Goal: Task Accomplishment & Management: Manage account settings

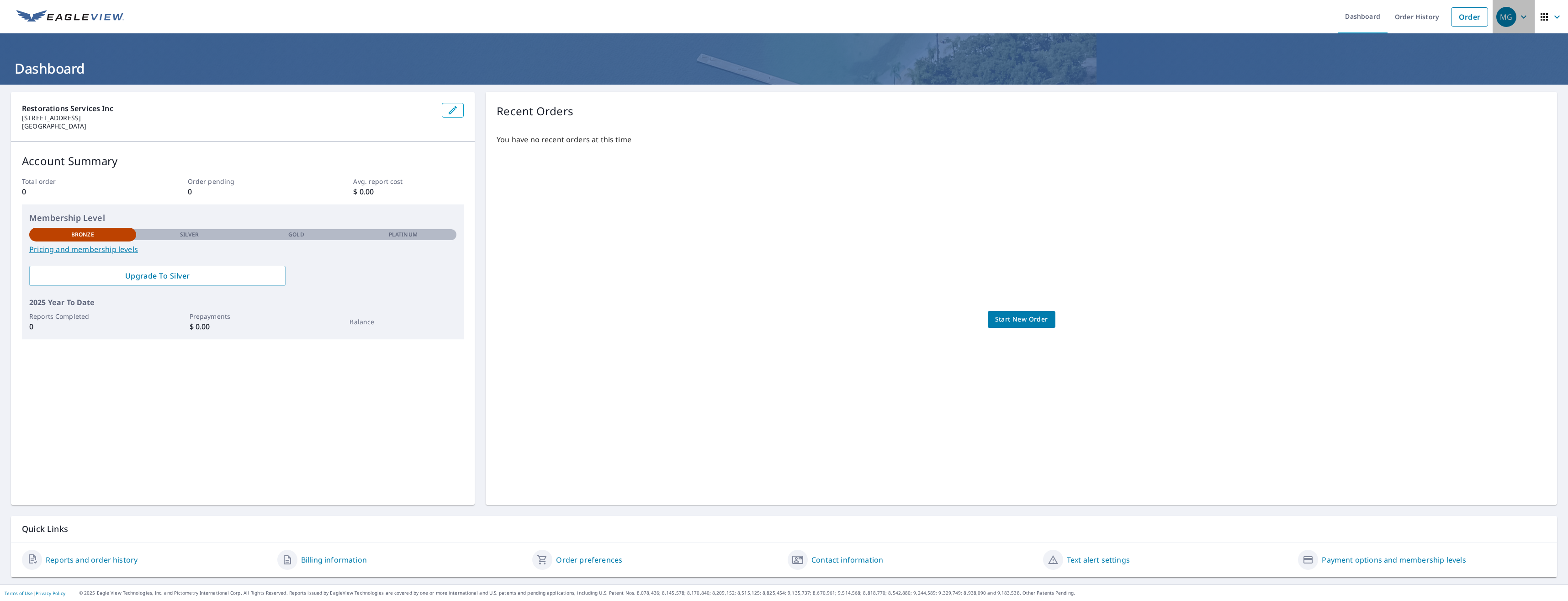
click at [1519, 19] on icon "button" at bounding box center [1524, 17] width 11 height 11
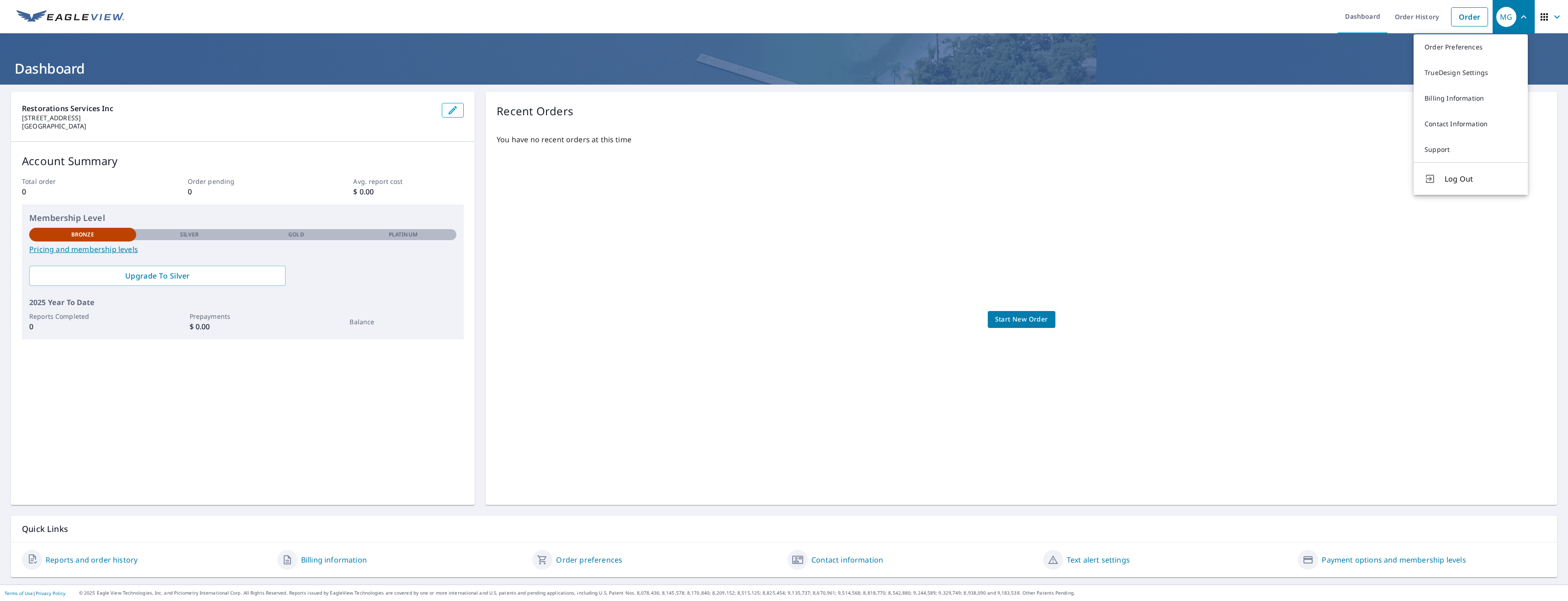
click at [1366, 557] on link "Payment options and membership levels" at bounding box center [1394, 560] width 144 height 11
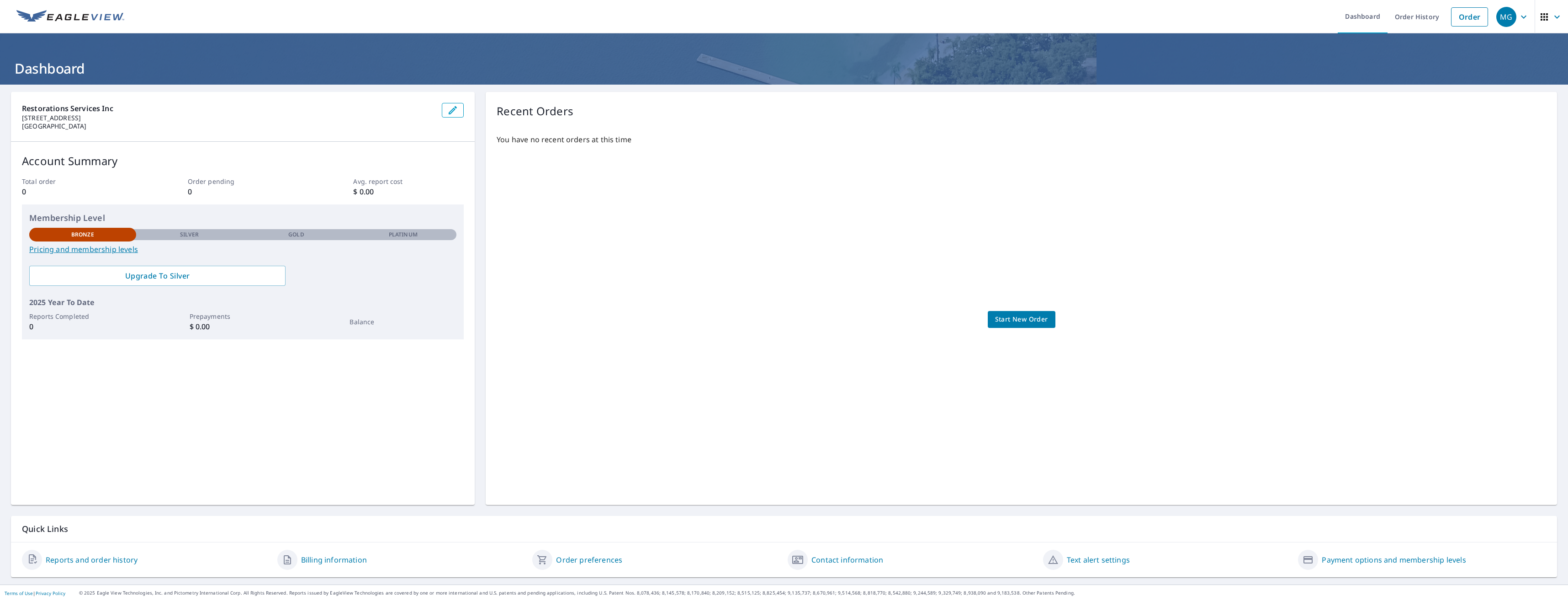
click at [1377, 558] on link "Payment options and membership levels" at bounding box center [1394, 560] width 144 height 11
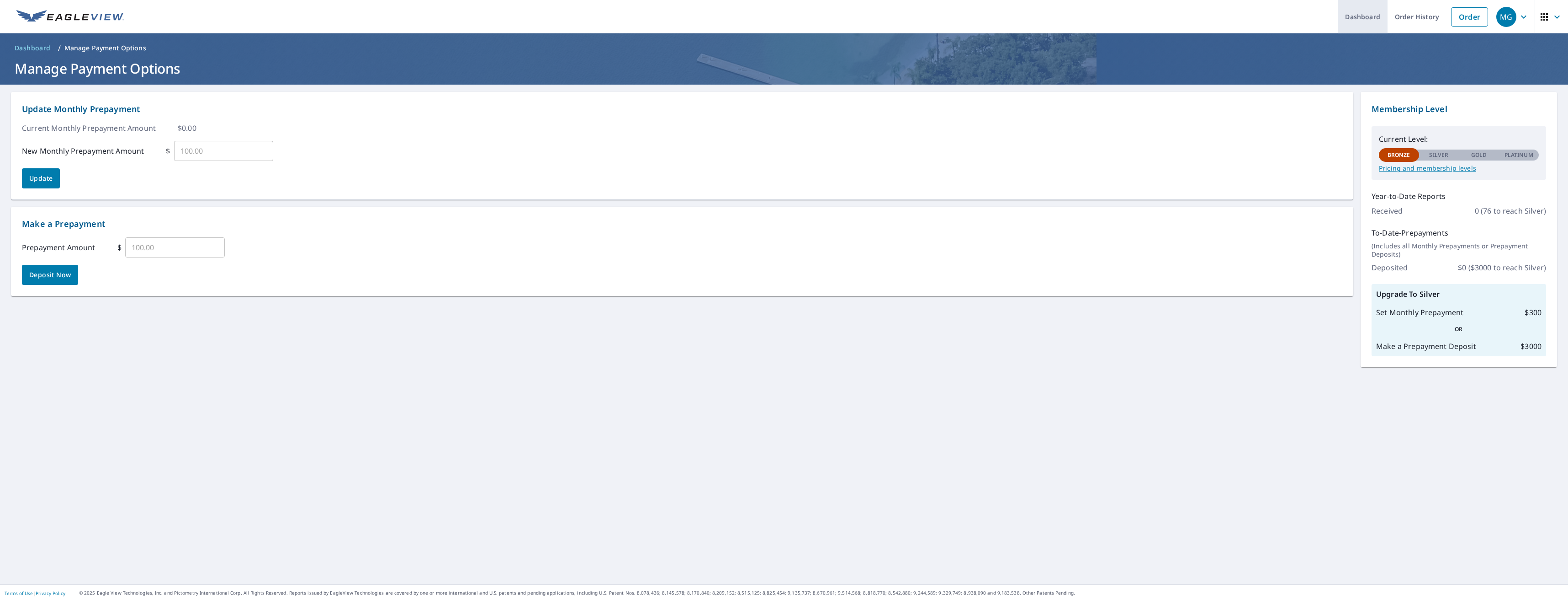
click at [1362, 14] on link "Dashboard" at bounding box center [1363, 16] width 50 height 33
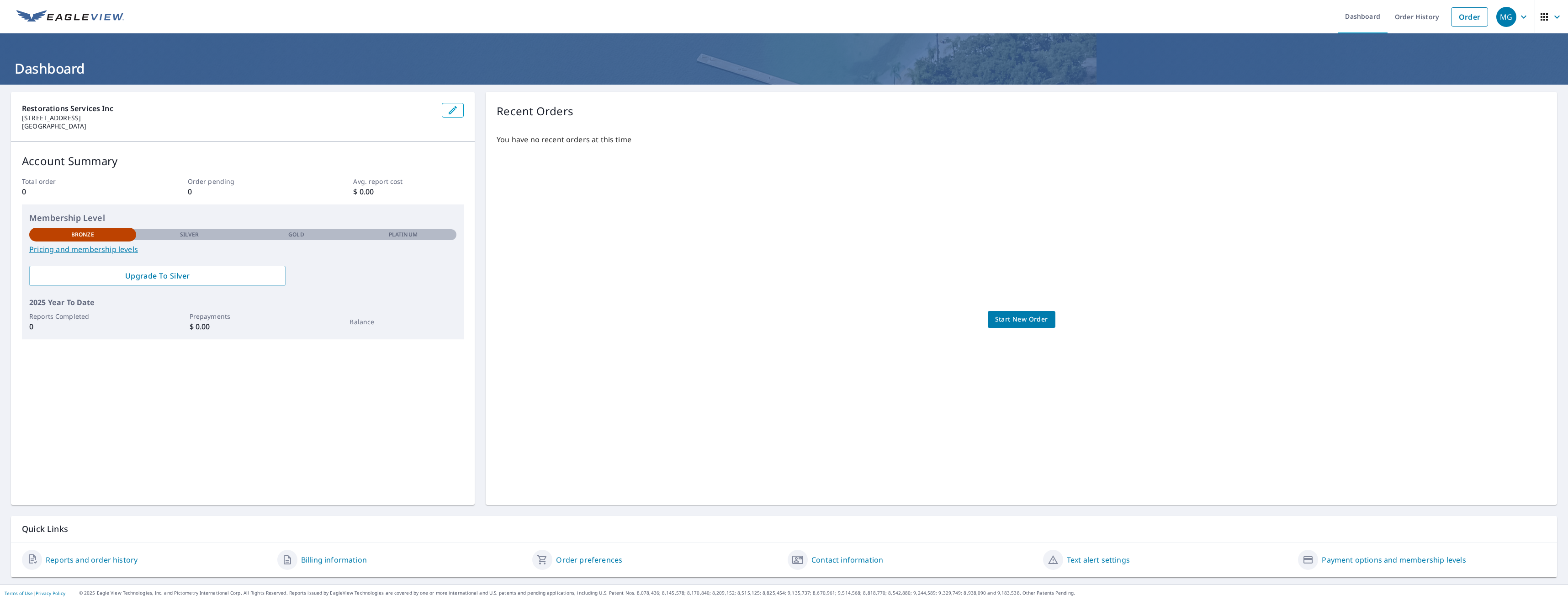
click at [317, 558] on link "Billing information" at bounding box center [334, 560] width 66 height 11
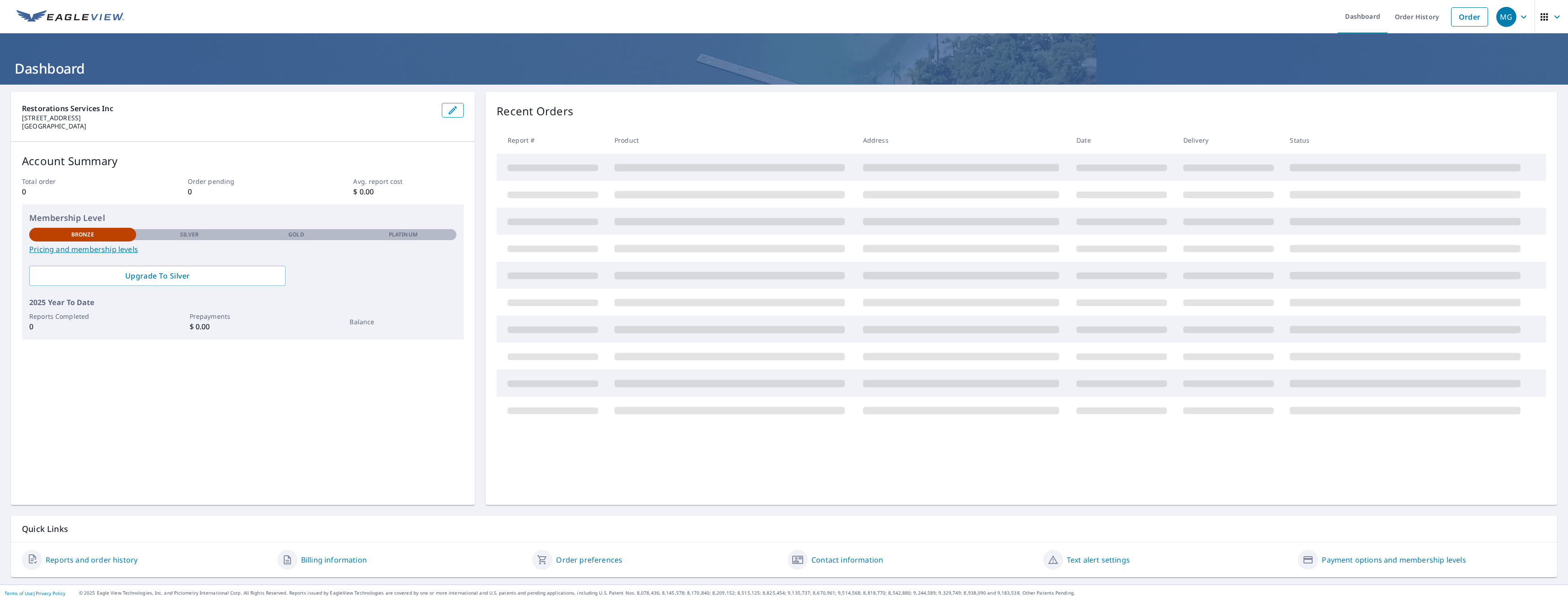
click at [1366, 558] on link "Payment options and membership levels" at bounding box center [1394, 560] width 144 height 11
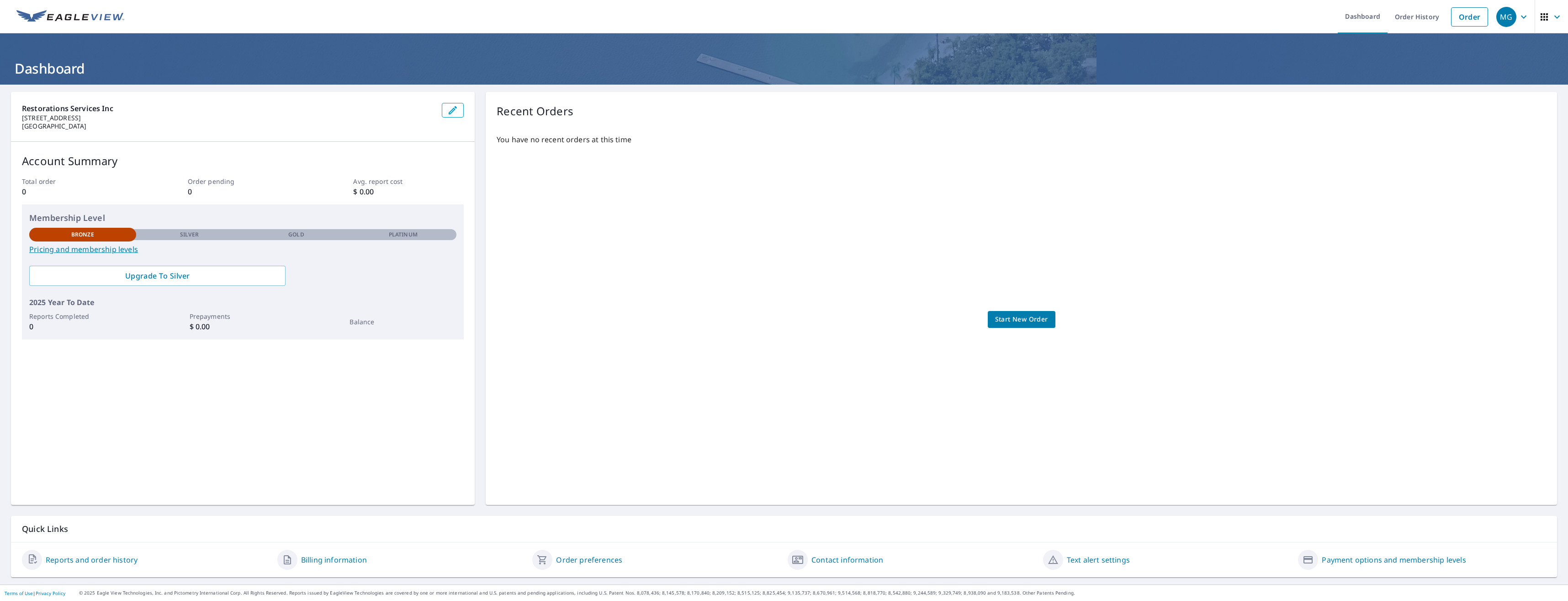
click at [334, 560] on link "Billing information" at bounding box center [334, 560] width 66 height 11
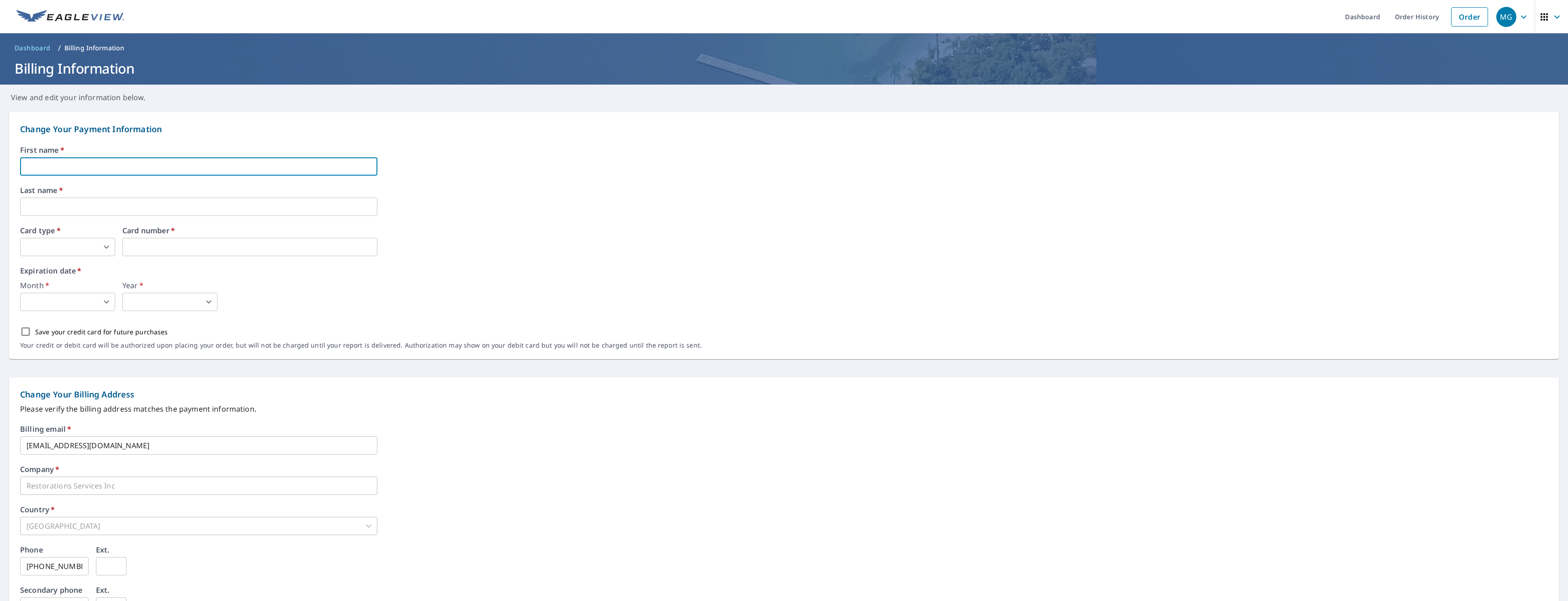
click at [81, 170] on input "text" at bounding box center [199, 166] width 357 height 18
type input "[PERSON_NAME]"
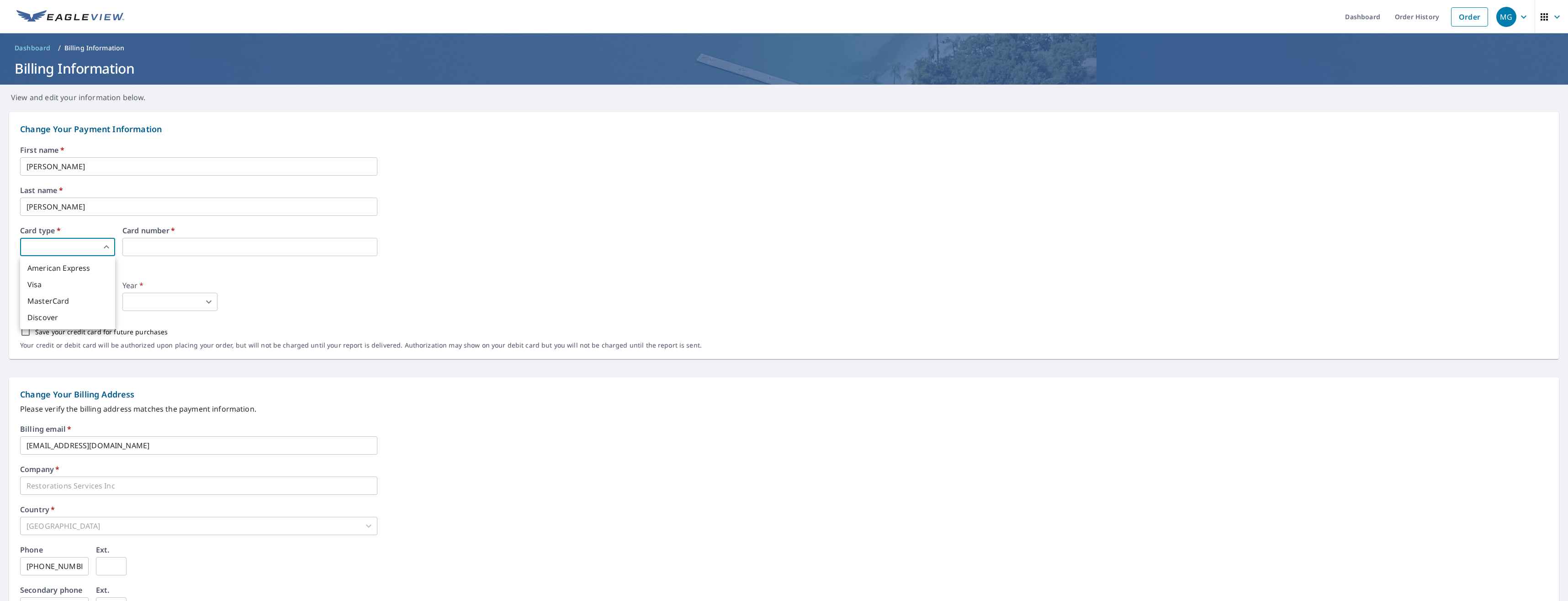
click at [55, 246] on body "MG MG Dashboard Order History Order MG Dashboard / Billing Information Billing …" at bounding box center [784, 300] width 1568 height 601
click at [44, 308] on li "MasterCard" at bounding box center [67, 301] width 95 height 16
type input "3"
click at [89, 302] on body "MG MG Dashboard Order History Order MG Dashboard / Billing Information Billing …" at bounding box center [784, 300] width 1568 height 601
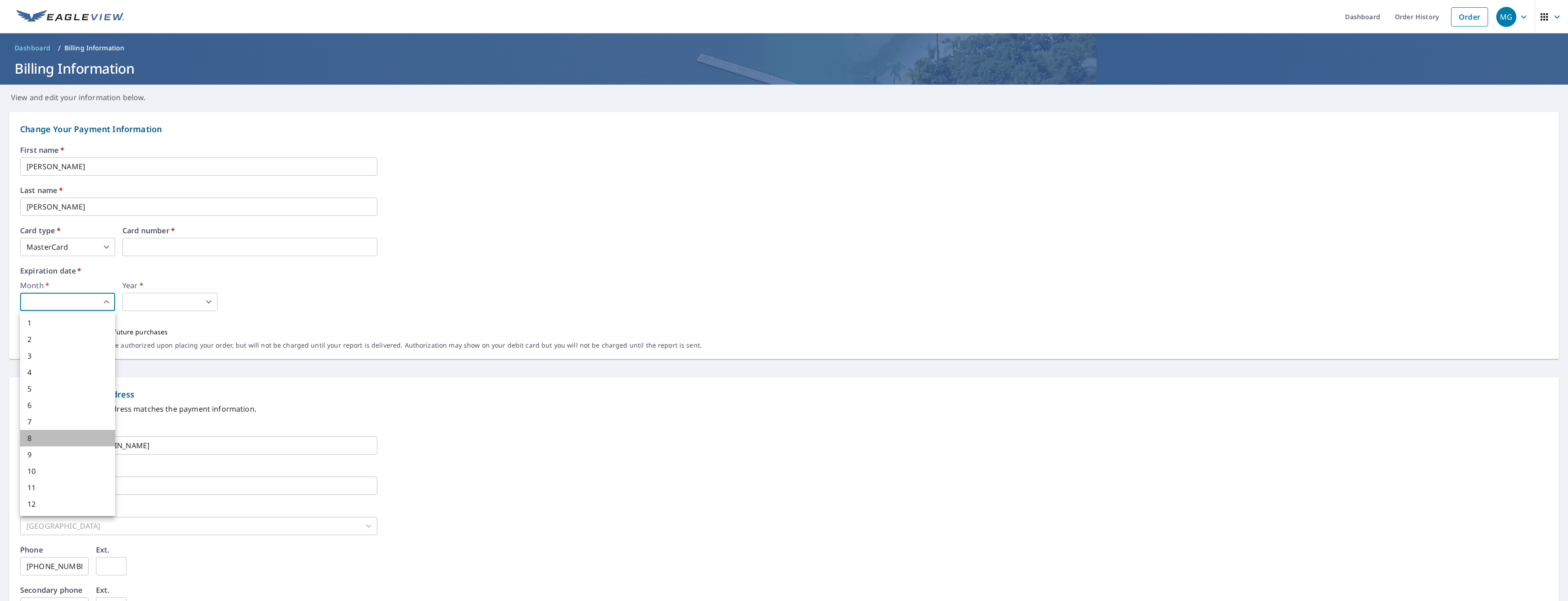
drag, startPoint x: 38, startPoint y: 441, endPoint x: 51, endPoint y: 411, distance: 32.7
click at [37, 440] on li "8" at bounding box center [67, 438] width 95 height 16
type input "8"
click at [155, 298] on body "MG MG Dashboard Order History Order MG Dashboard / Billing Information Billing …" at bounding box center [784, 300] width 1568 height 601
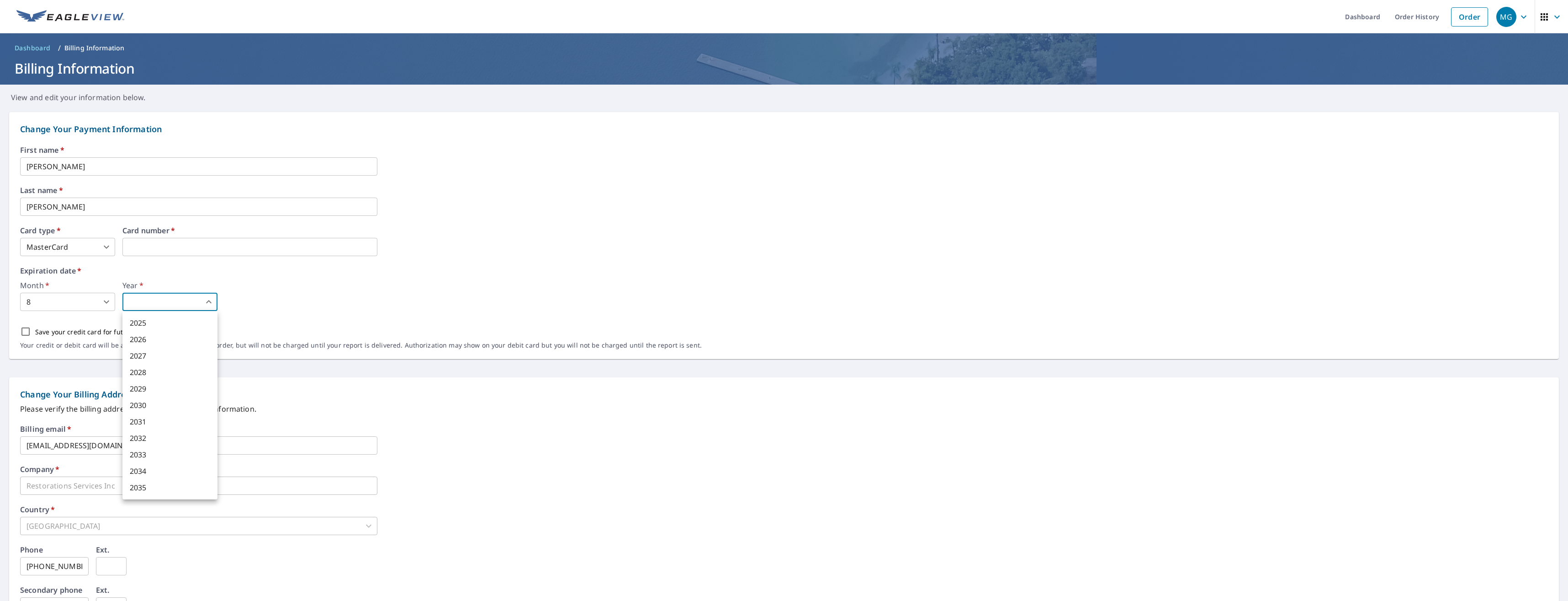
click at [142, 368] on li "2028" at bounding box center [170, 372] width 95 height 16
type input "2028"
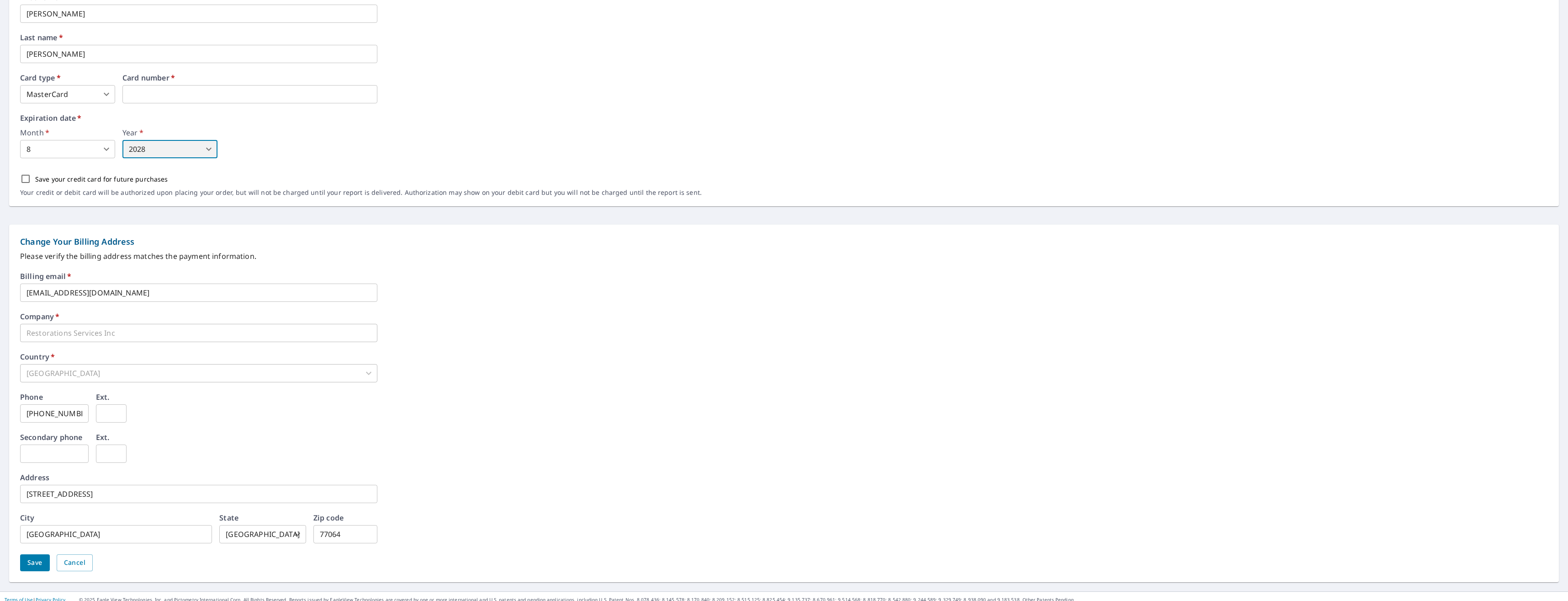
scroll to position [159, 0]
click at [26, 558] on button "Save" at bounding box center [35, 555] width 30 height 17
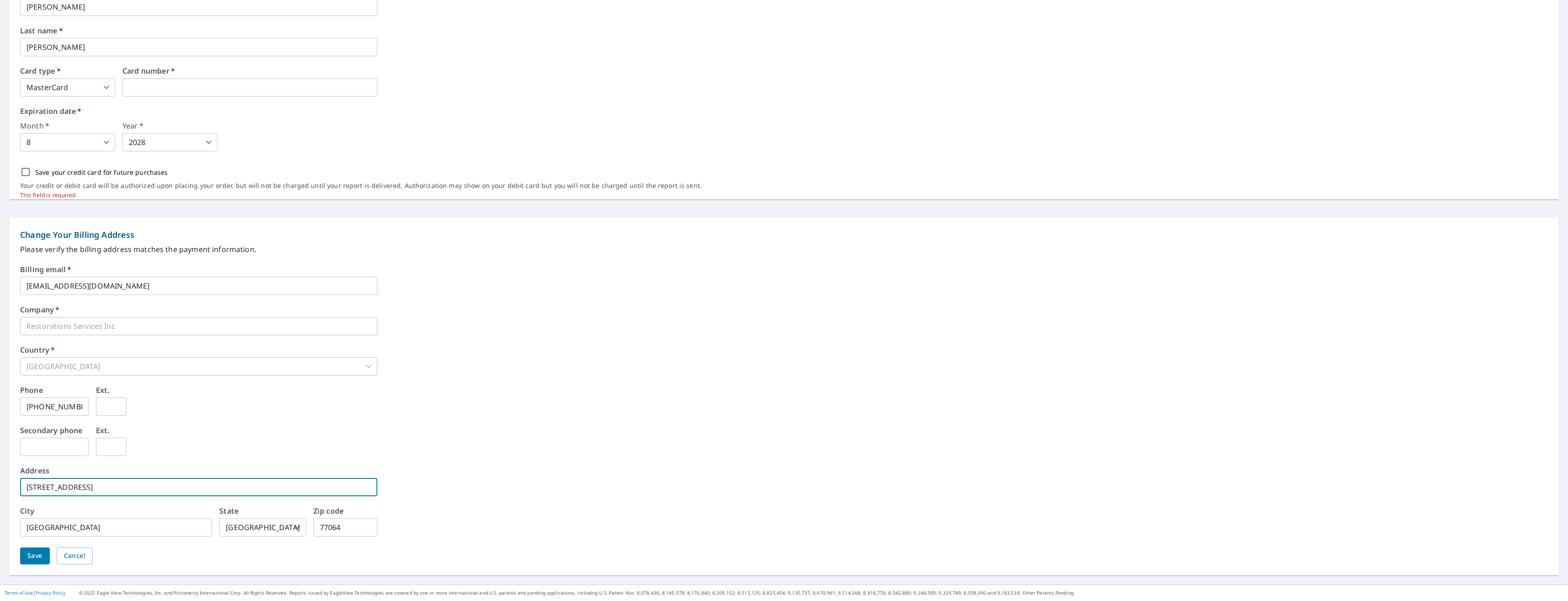
drag, startPoint x: 144, startPoint y: 483, endPoint x: 4, endPoint y: 479, distance: 140.1
click at [4, 479] on form "Change Your Payment Information First name   * [PERSON_NAME] ​ Last name   * [P…" at bounding box center [784, 263] width 1568 height 641
click at [49, 486] on input "20530" at bounding box center [199, 487] width 357 height 18
type input "20530 Rosespring Ln"
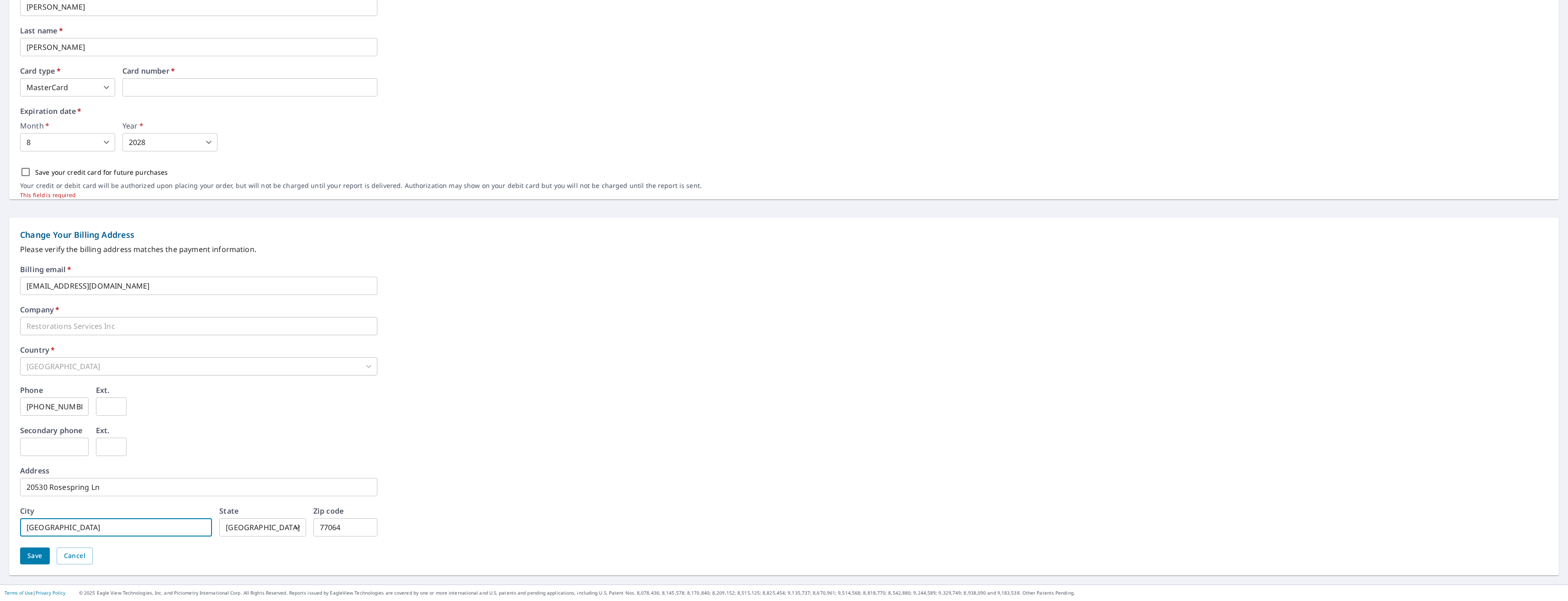
drag, startPoint x: 87, startPoint y: 527, endPoint x: -2, endPoint y: 515, distance: 89.8
click at [0, 515] on html "MG MG Dashboard Order History Order MG Dashboard / Billing Information Billing …" at bounding box center [784, 300] width 1568 height 601
type input "Spring"
click at [349, 527] on input "77064" at bounding box center [346, 527] width 64 height 18
type input "77379"
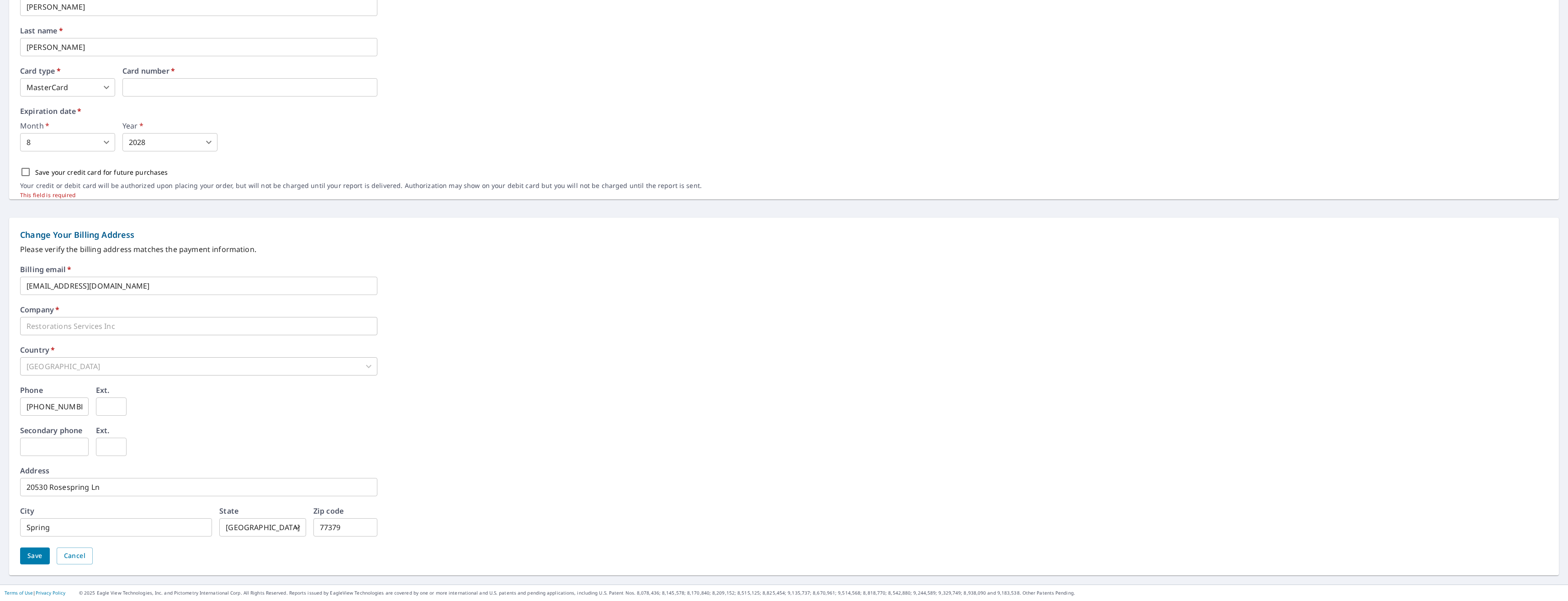
click at [673, 343] on div "Billing email   * [EMAIL_ADDRESS][DOMAIN_NAME] ​ Company   * Restorations Servi…" at bounding box center [784, 420] width 1528 height 310
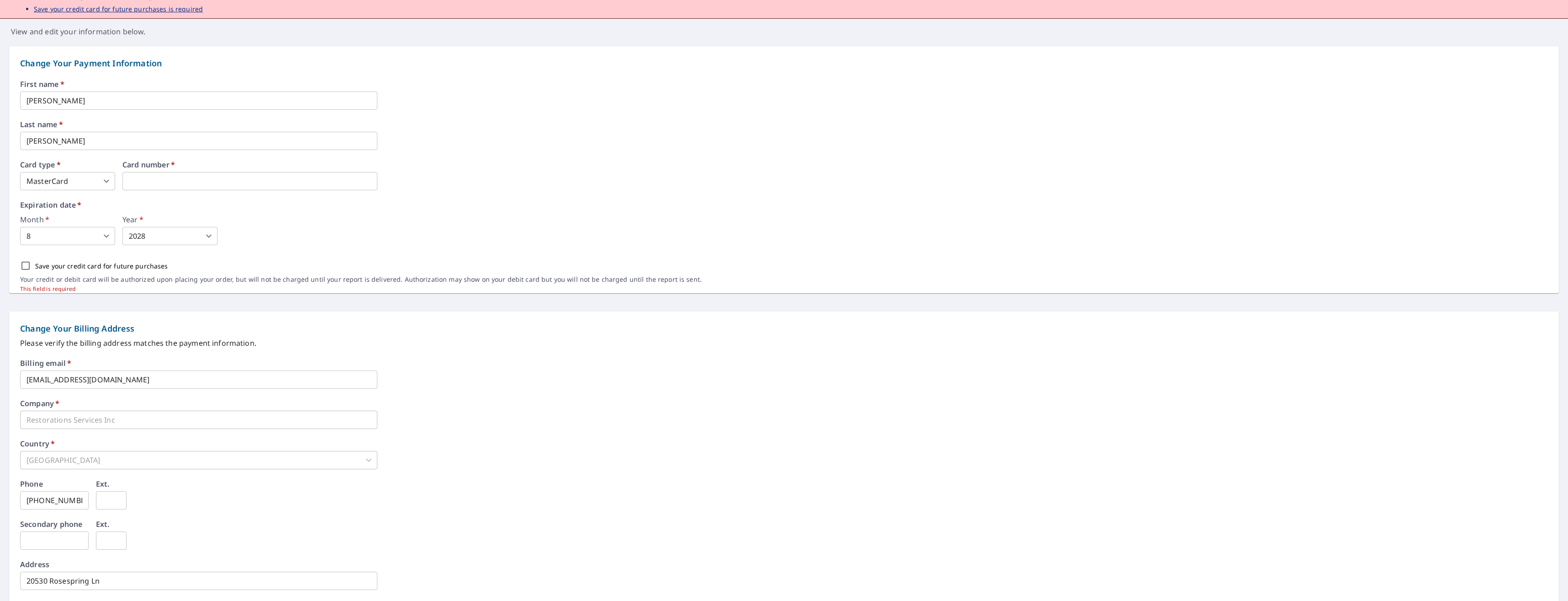
scroll to position [0, 0]
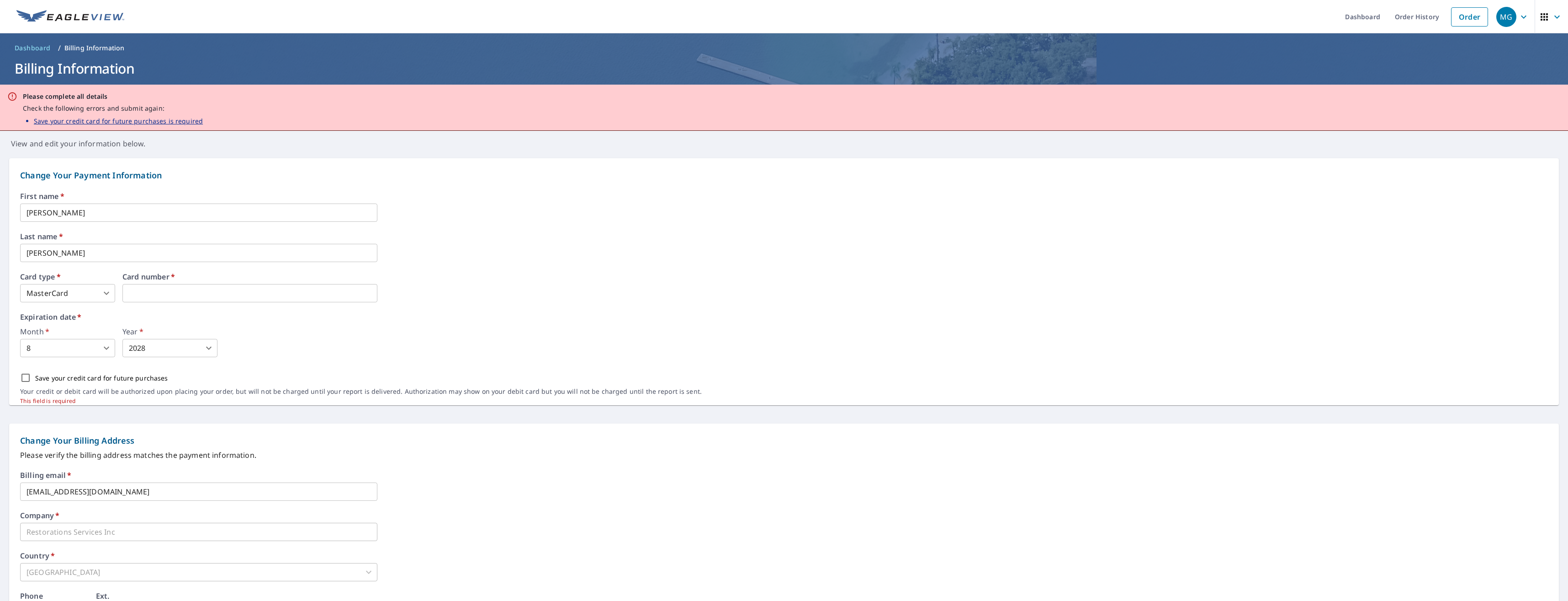
click at [26, 378] on input "Save your credit card for future purchases" at bounding box center [26, 378] width 19 height 19
checkbox input "true"
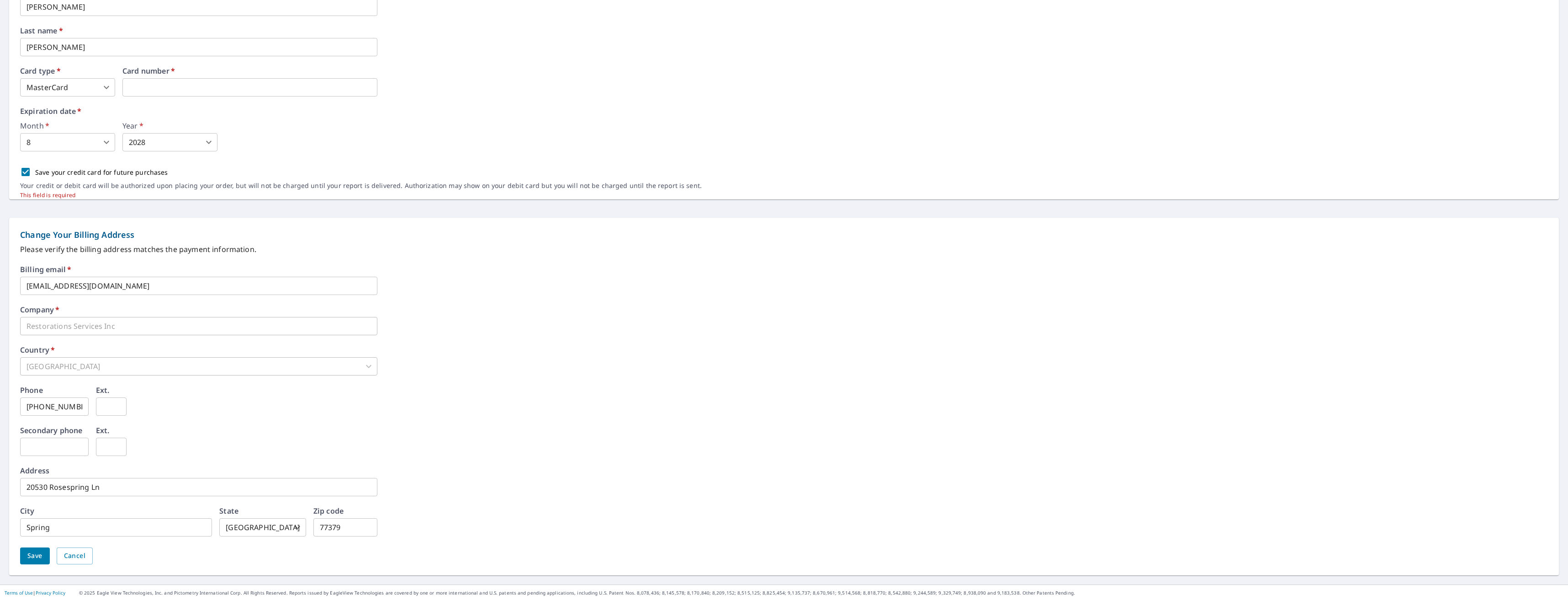
click at [38, 553] on span "Save" at bounding box center [35, 556] width 15 height 11
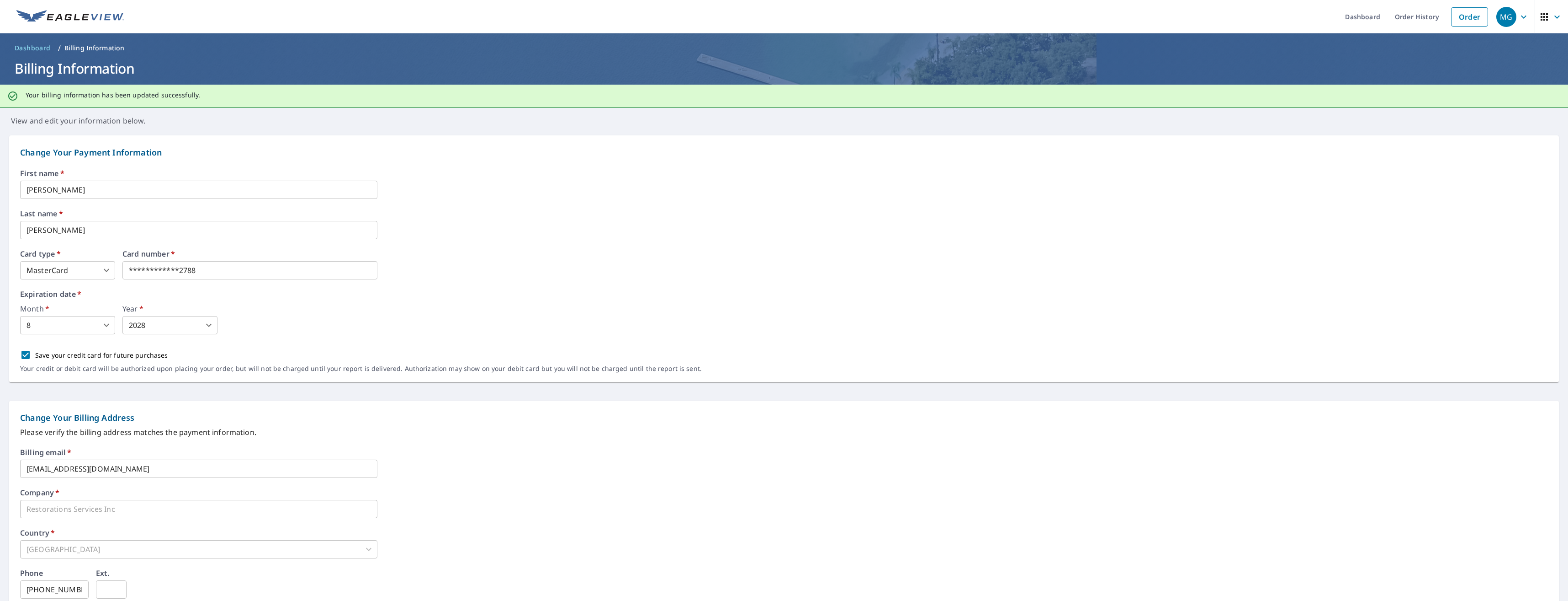
click at [1554, 18] on icon "button" at bounding box center [1557, 16] width 6 height 3
click at [1134, 19] on ul "Dashboard Order History Order" at bounding box center [811, 16] width 1363 height 33
